Goal: Information Seeking & Learning: Learn about a topic

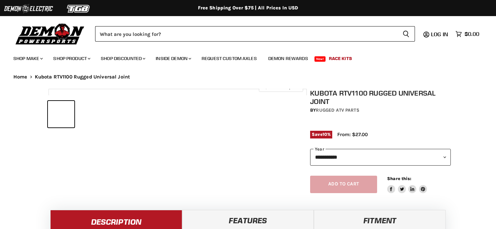
select select "******"
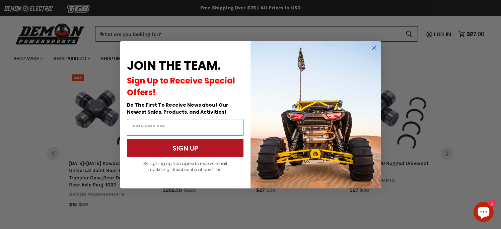
scroll to position [628, 0]
